Goal: Information Seeking & Learning: Learn about a topic

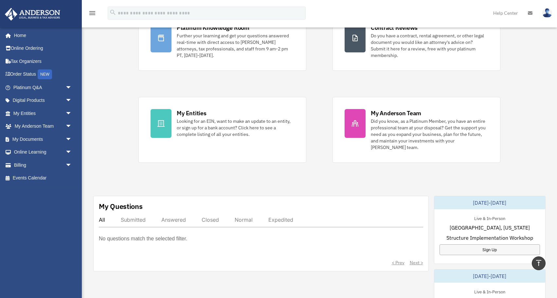
scroll to position [63, 0]
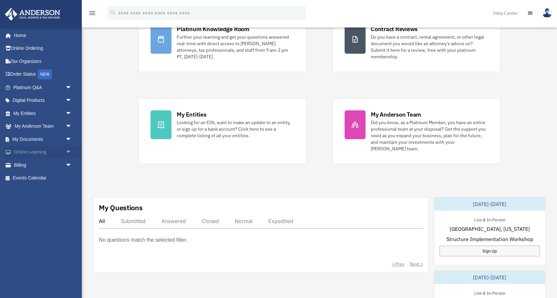
click at [67, 151] on span "arrow_drop_down" at bounding box center [71, 152] width 13 height 13
click at [71, 149] on span "arrow_drop_up" at bounding box center [71, 152] width 13 height 13
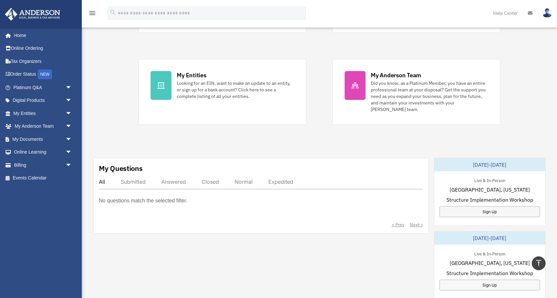
scroll to position [0, 0]
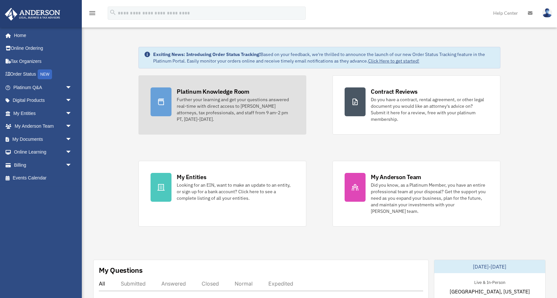
click at [231, 100] on div "Further your learning and get your questions answered real-time with direct acc…" at bounding box center [235, 109] width 117 height 26
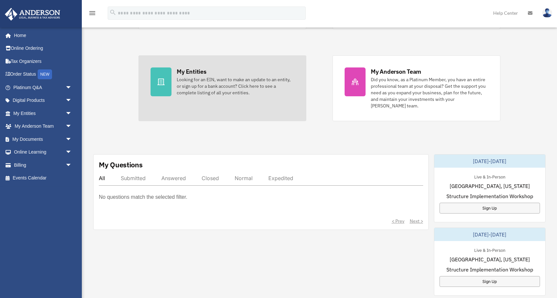
scroll to position [105, 0]
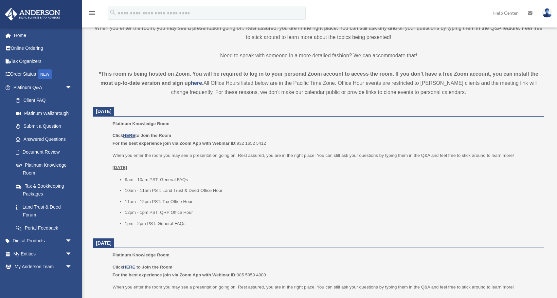
scroll to position [182, 0]
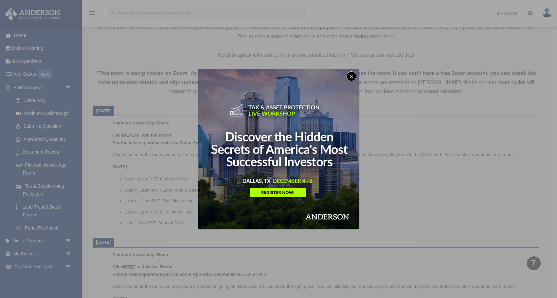
click at [351, 78] on button "x" at bounding box center [352, 76] width 10 height 10
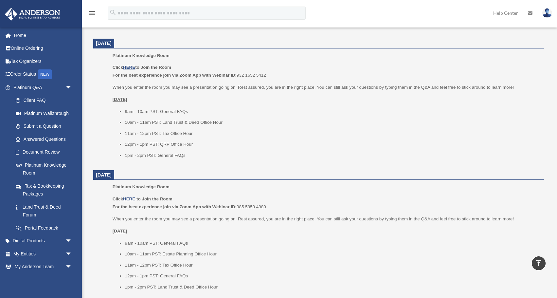
scroll to position [252, 0]
